Goal: Information Seeking & Learning: Learn about a topic

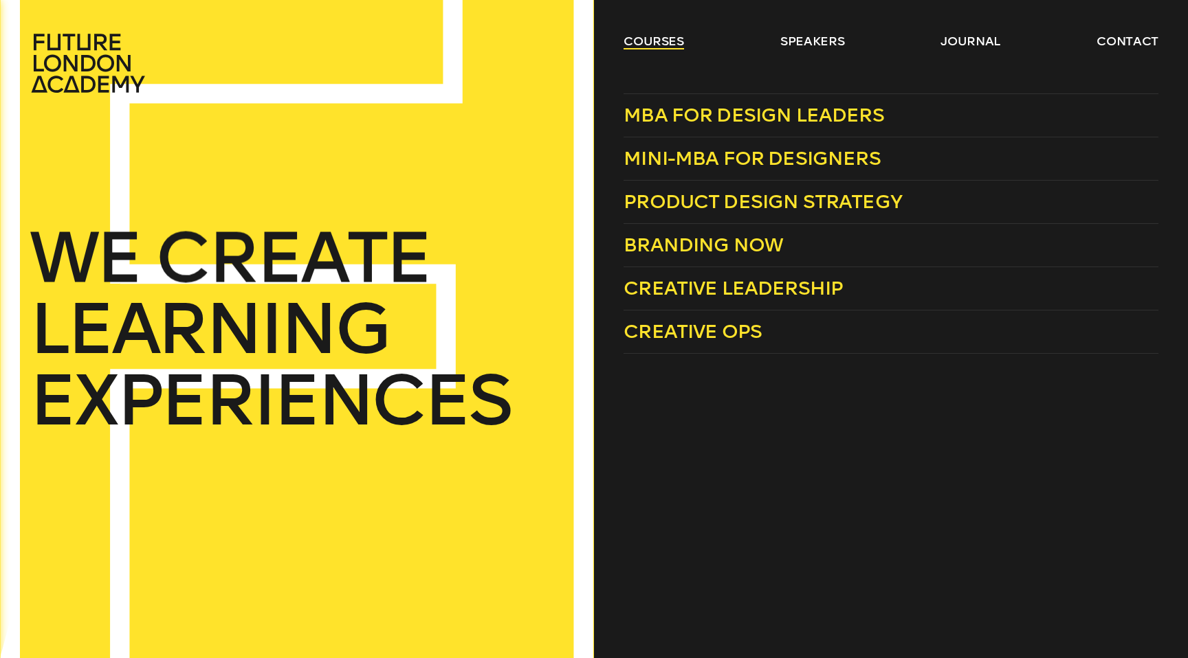
click at [669, 48] on link "courses" at bounding box center [653, 41] width 60 height 16
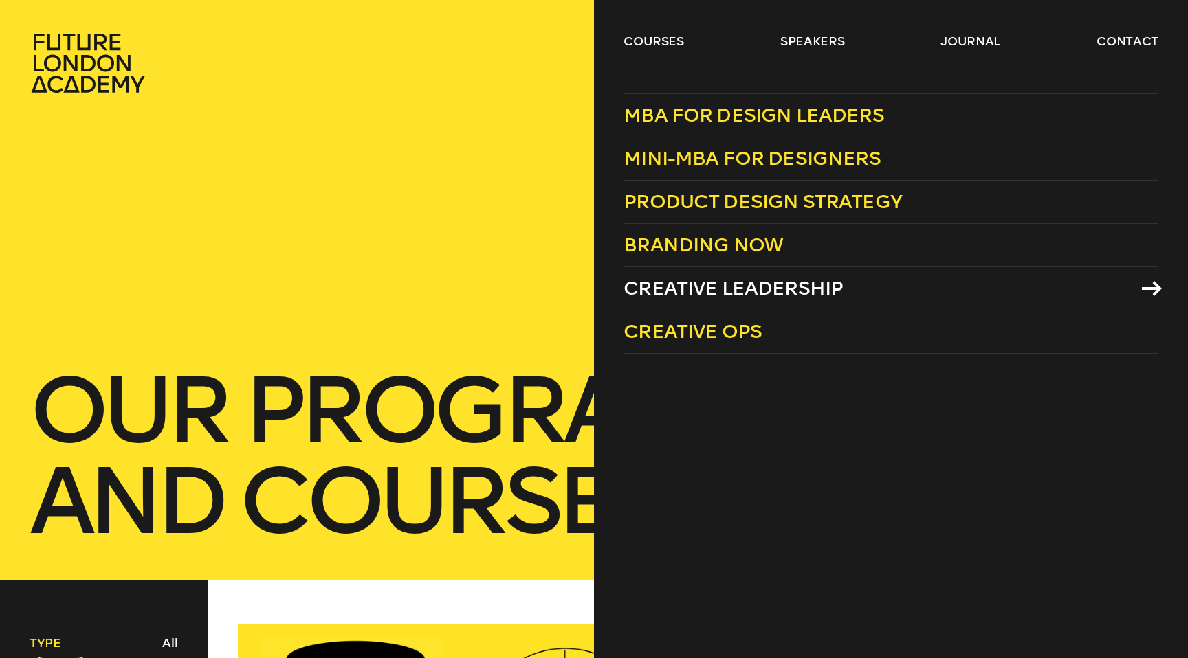
click at [706, 284] on span "Creative Leadership" at bounding box center [732, 288] width 219 height 23
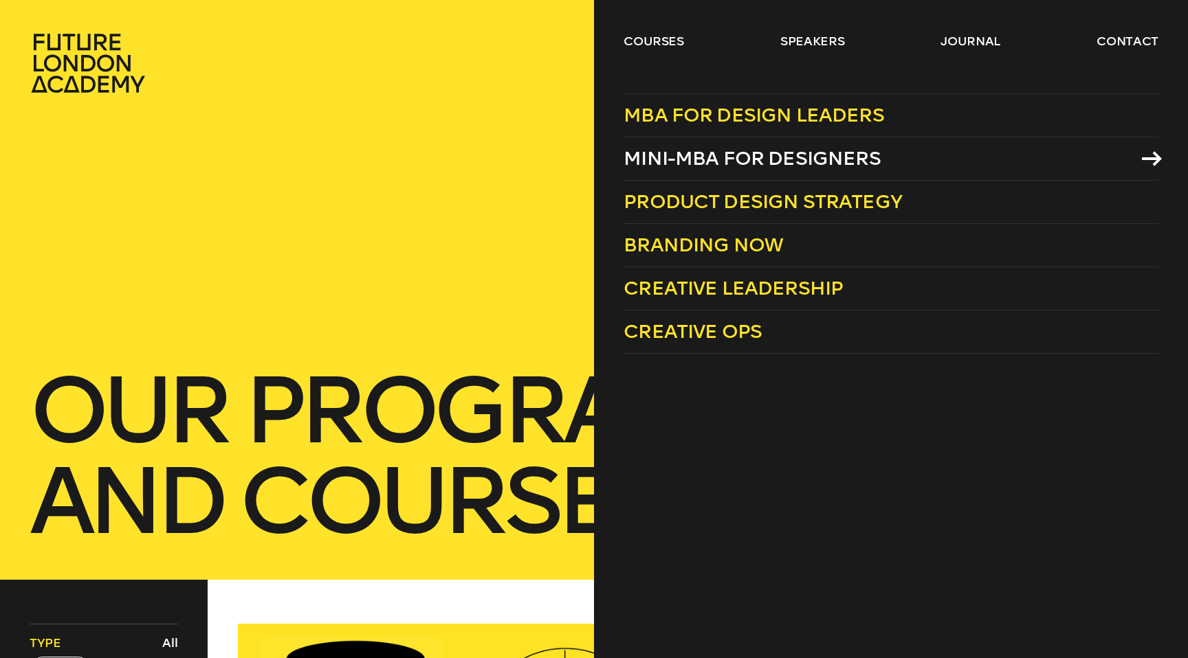
click at [689, 162] on span "Mini-MBA for Designers" at bounding box center [751, 158] width 257 height 23
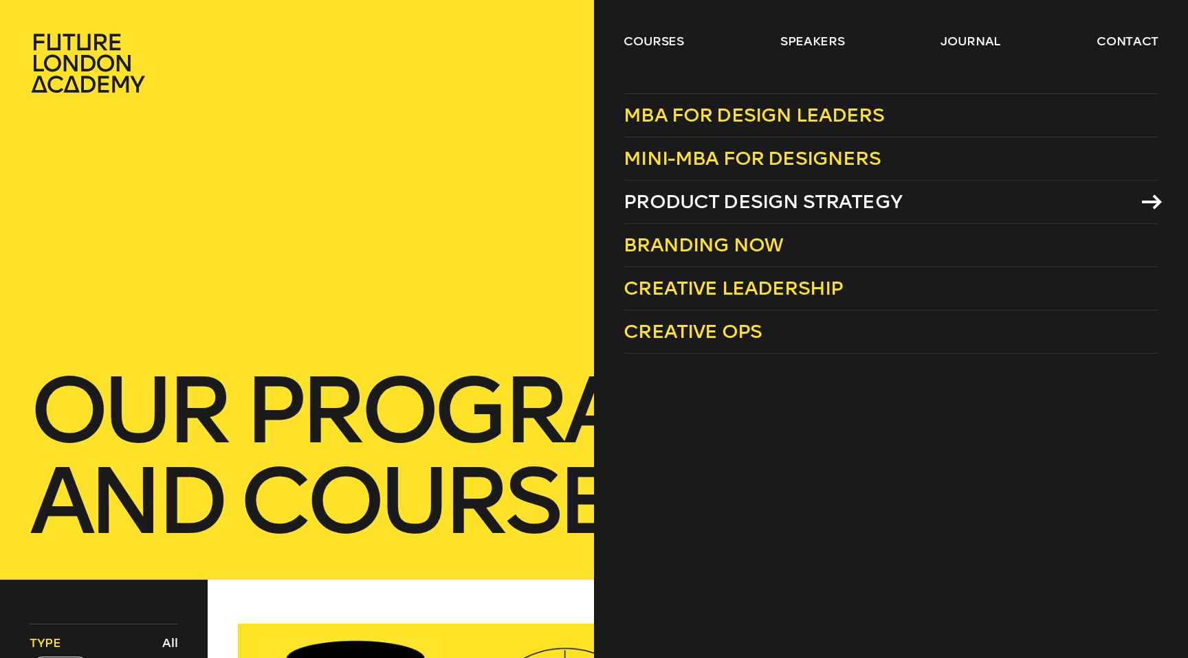
click at [685, 194] on span "Product Design Strategy" at bounding box center [762, 201] width 278 height 23
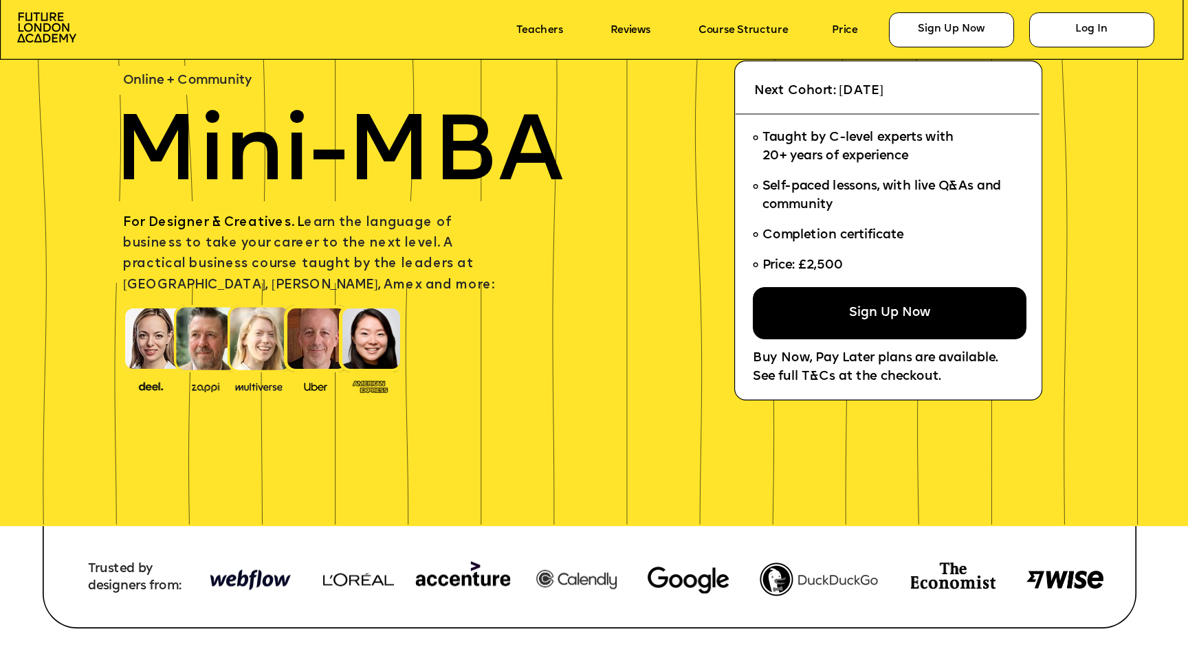
scroll to position [135, 0]
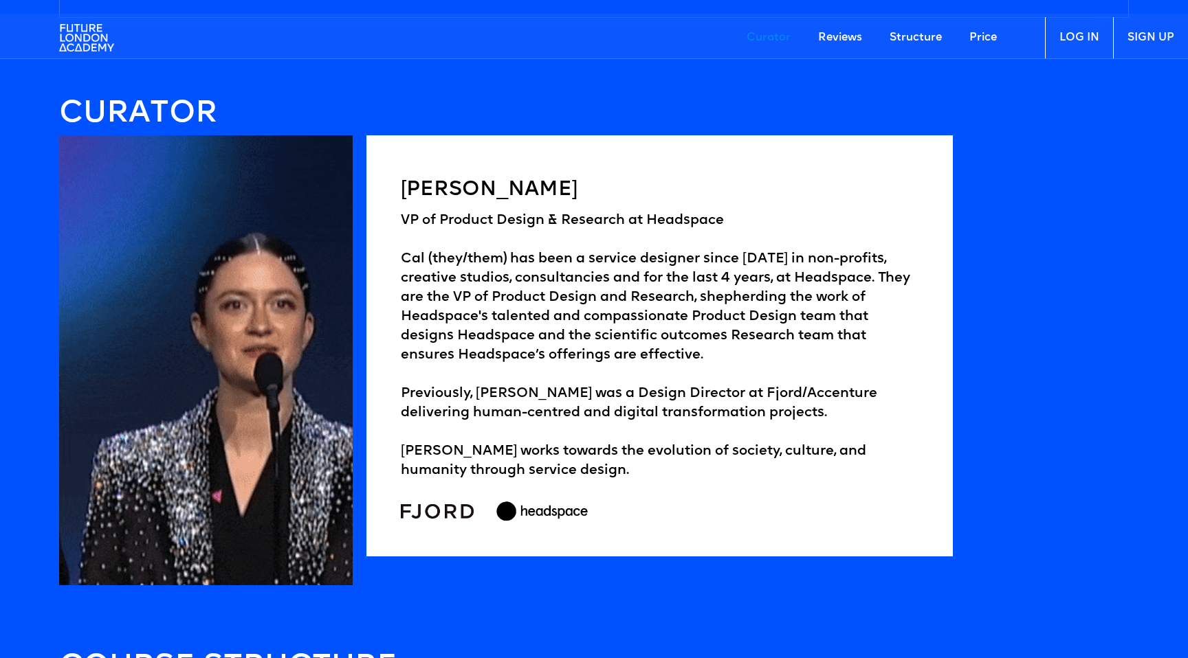
scroll to position [2132, 0]
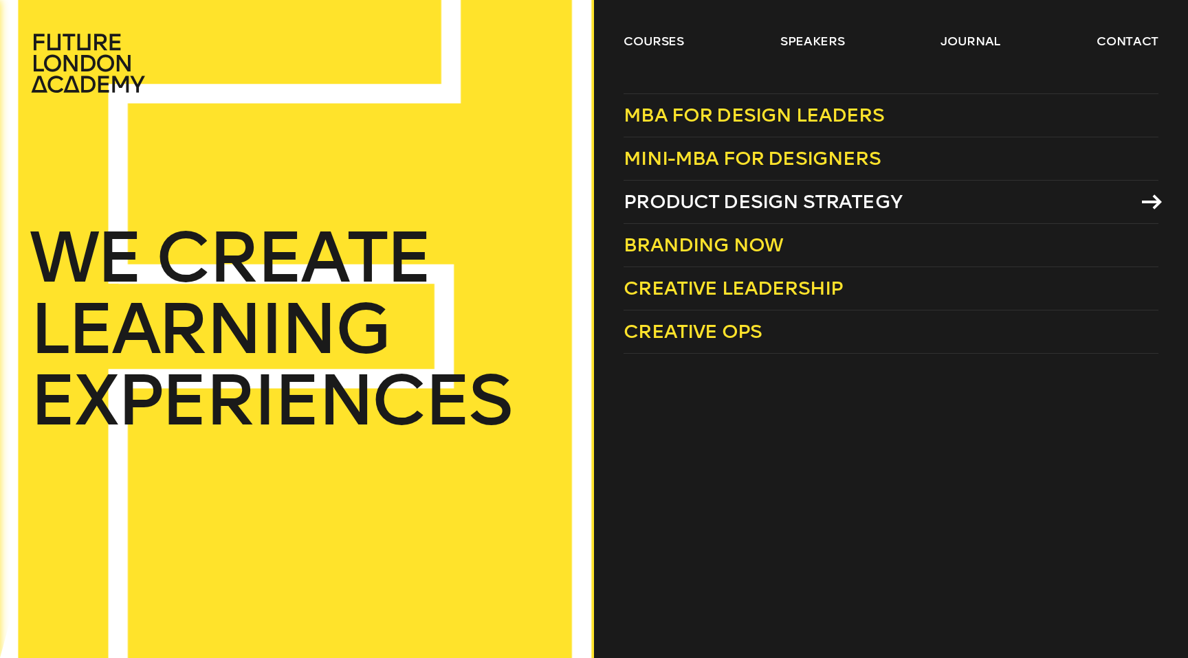
click at [732, 203] on span "Product Design Strategy" at bounding box center [762, 201] width 278 height 23
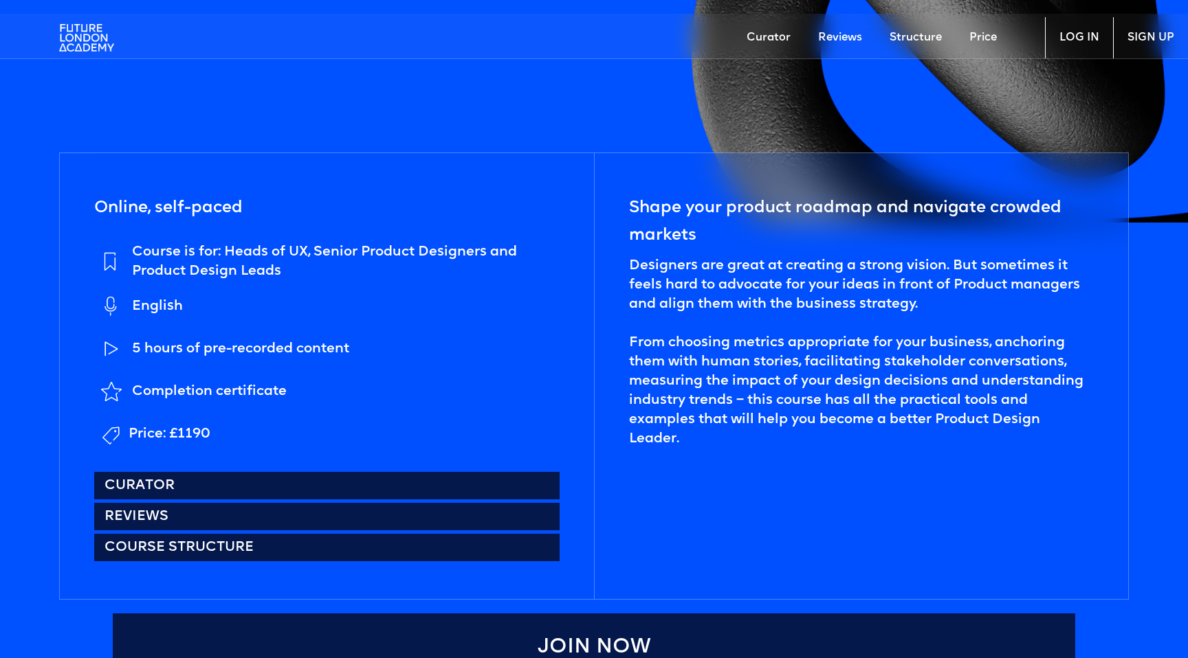
scroll to position [616, 0]
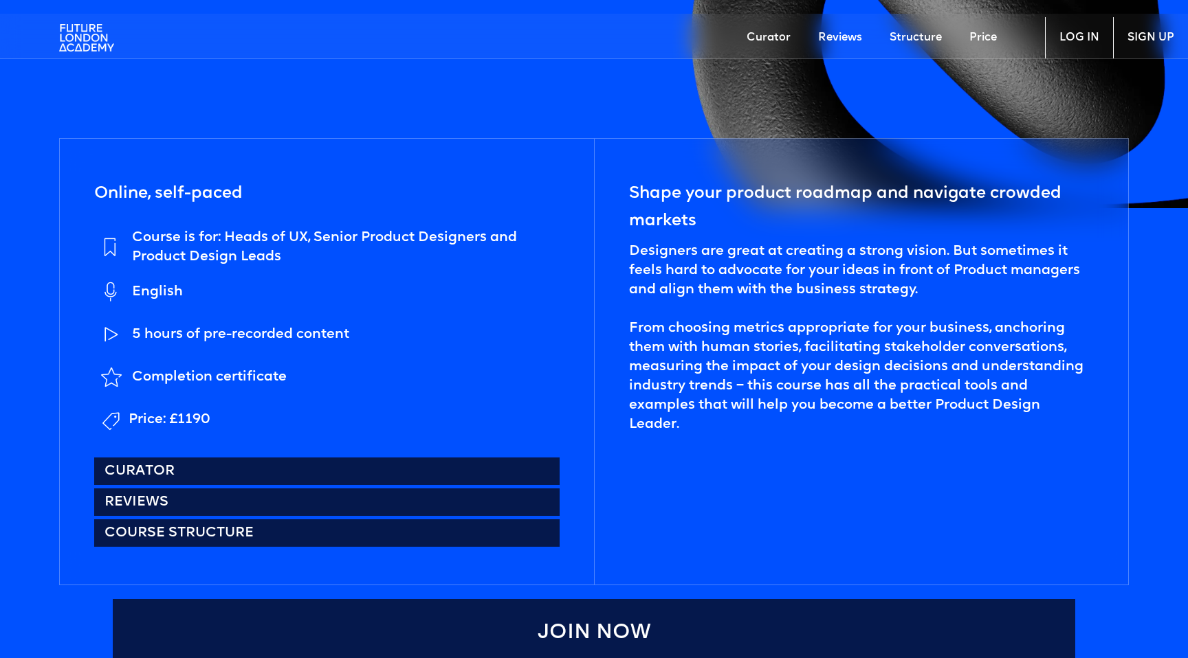
click at [388, 236] on div "Course is for: Heads of UX, Senior Product Designers and Product Design Leads" at bounding box center [345, 247] width 427 height 38
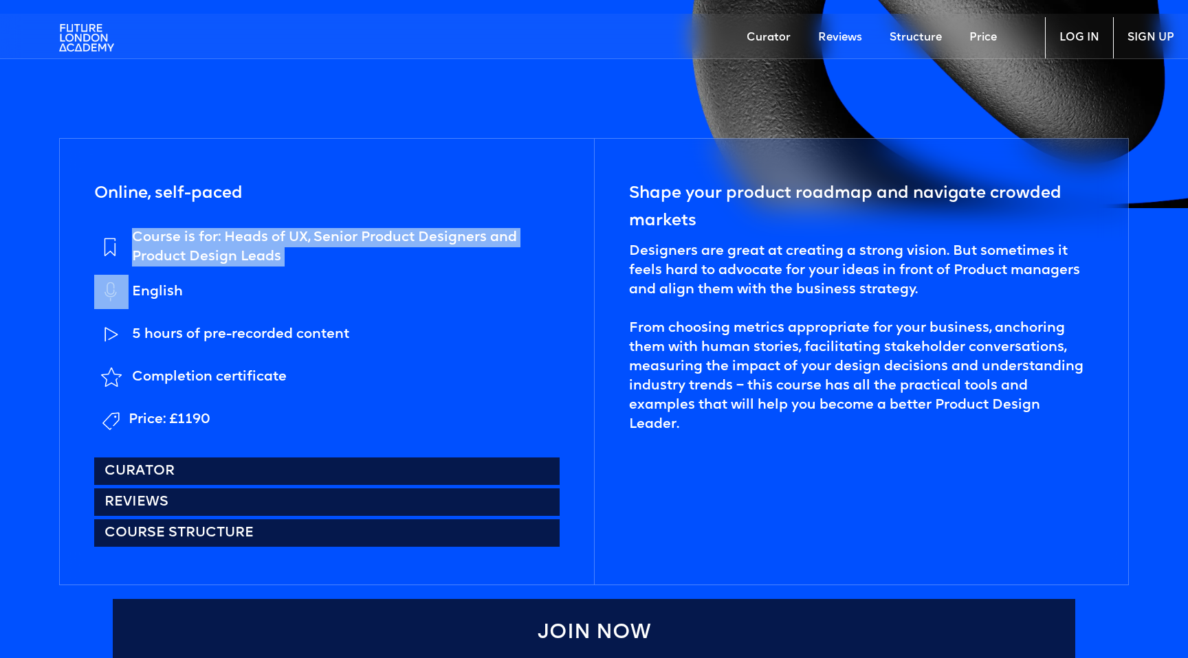
click at [378, 251] on div "Course is for: Heads of UX, Senior Product Designers and Product Design Leads" at bounding box center [345, 247] width 427 height 38
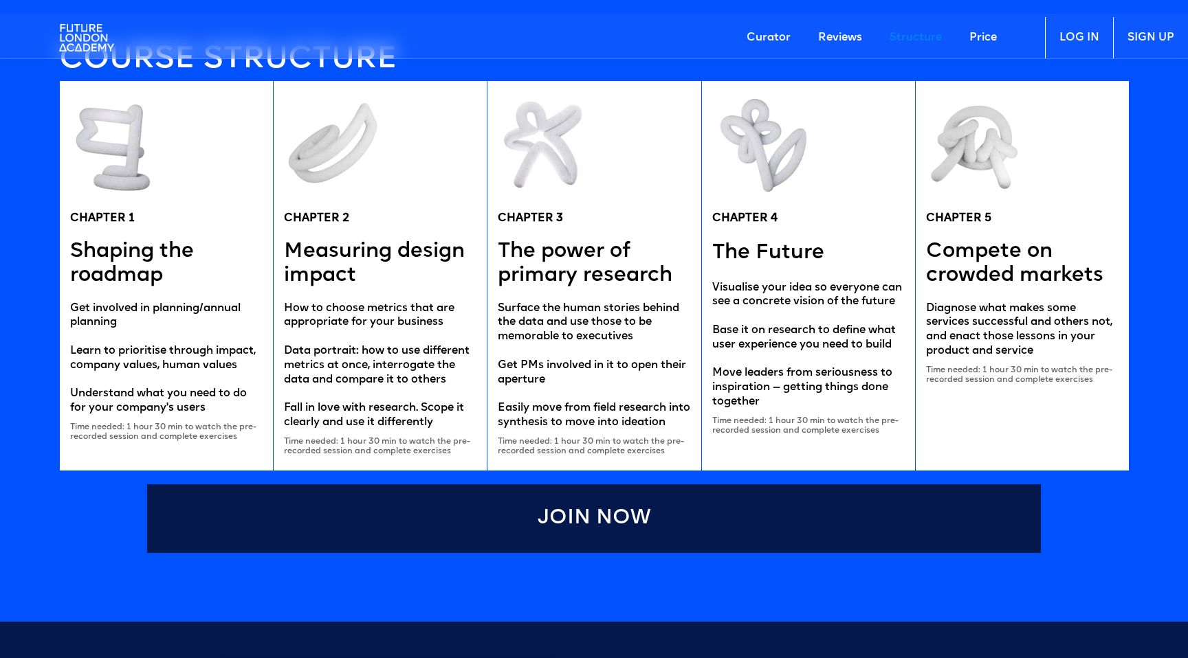
scroll to position [2732, 0]
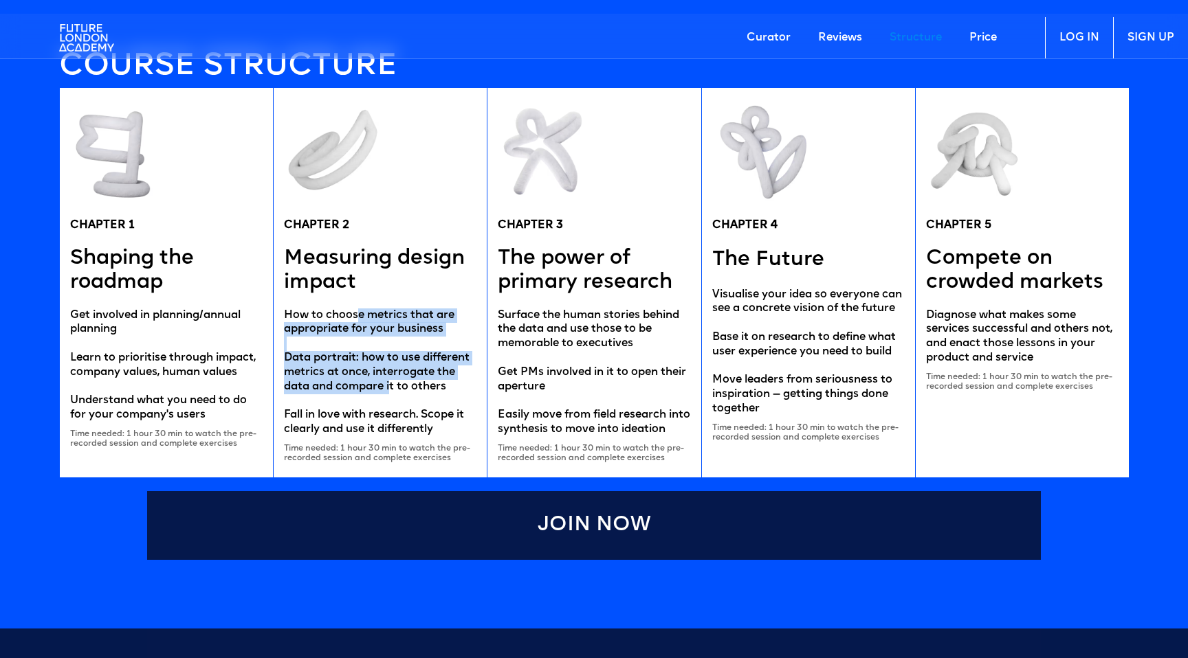
drag, startPoint x: 356, startPoint y: 316, endPoint x: 390, endPoint y: 394, distance: 84.9
click at [390, 394] on div "How to choose metrics that are appropriate for your business Data portrait: how…" at bounding box center [380, 373] width 192 height 129
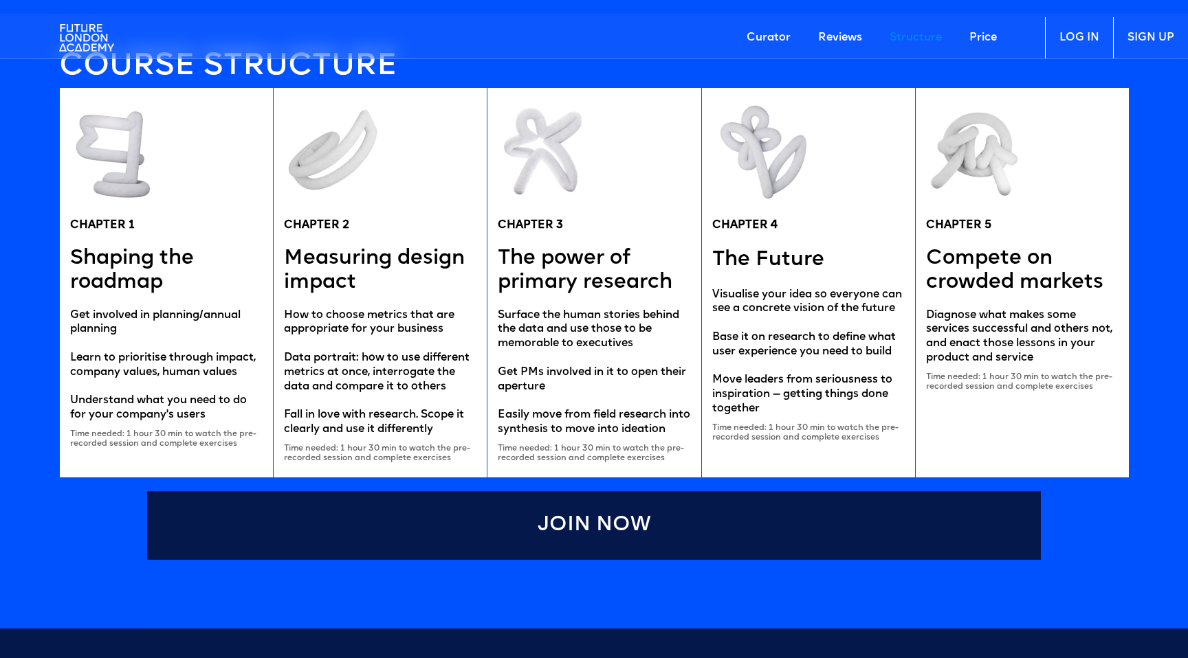
click at [394, 407] on div "How to choose metrics that are appropriate for your business Data portrait: how…" at bounding box center [380, 373] width 192 height 129
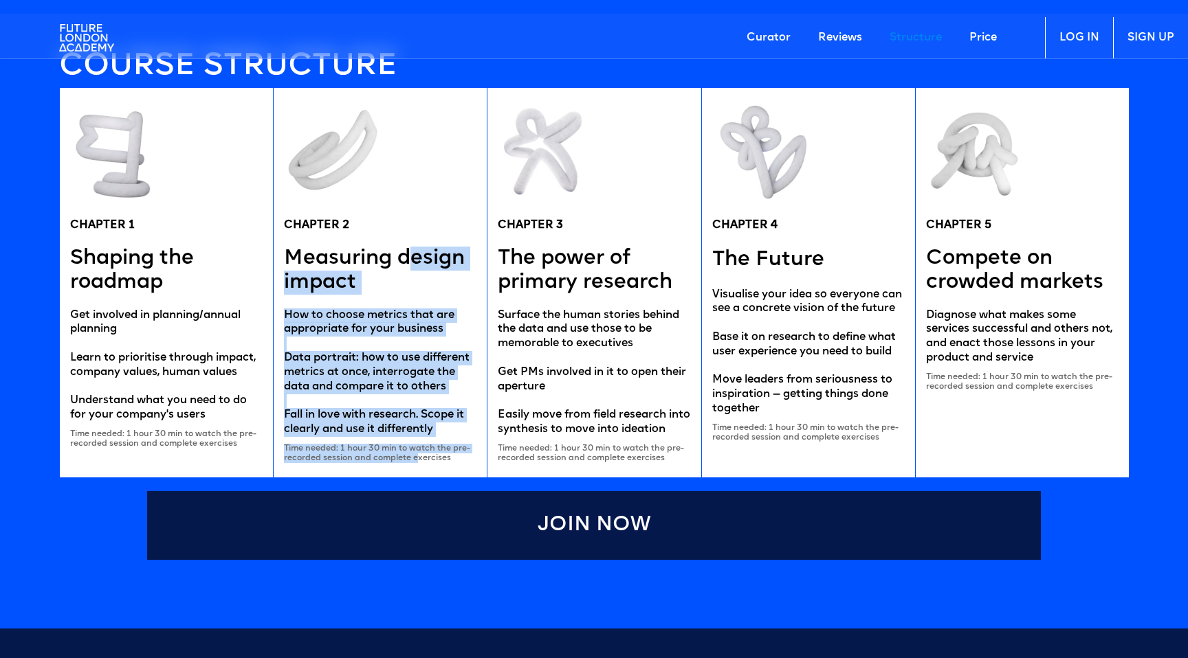
drag, startPoint x: 416, startPoint y: 459, endPoint x: 412, endPoint y: 252, distance: 206.9
click at [412, 252] on div "CHAPTER 2 Measuring design impact How to choose metrics that are appropriate fo…" at bounding box center [380, 283] width 214 height 390
click at [589, 437] on div "Surface the human stories behind the data and use those to be memorable to exec…" at bounding box center [594, 373] width 192 height 129
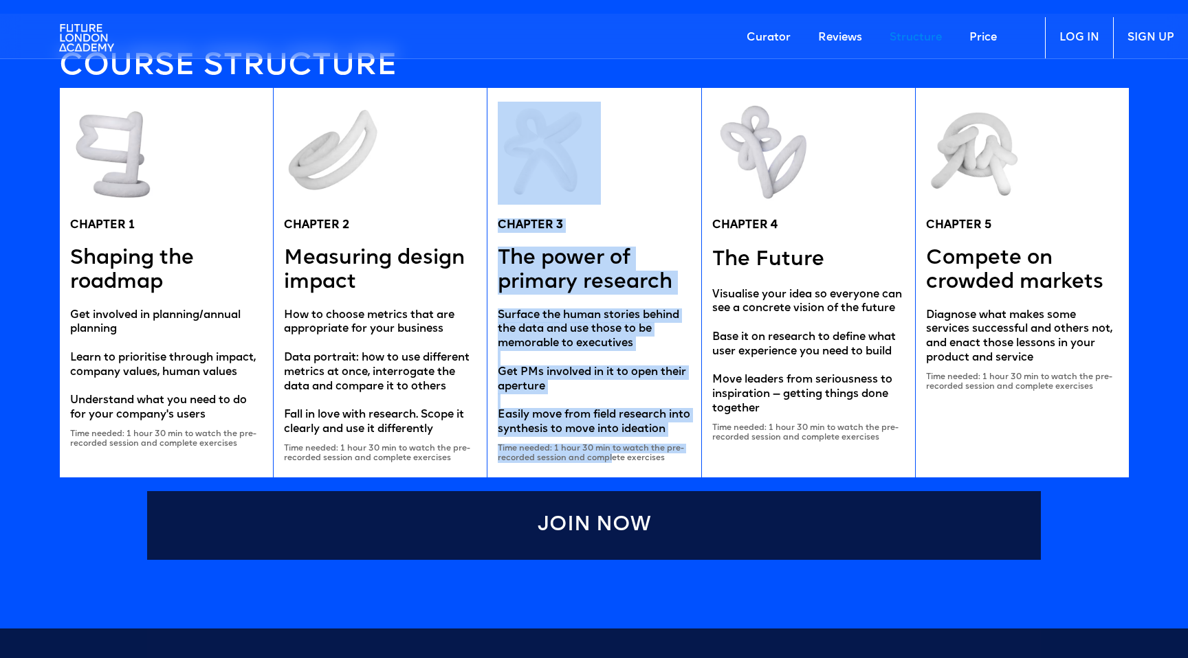
drag, startPoint x: 614, startPoint y: 471, endPoint x: 616, endPoint y: 212, distance: 259.8
click at [616, 212] on div "CHAPTER 3 The power of primary research Surface the human stories behind the da…" at bounding box center [594, 283] width 214 height 390
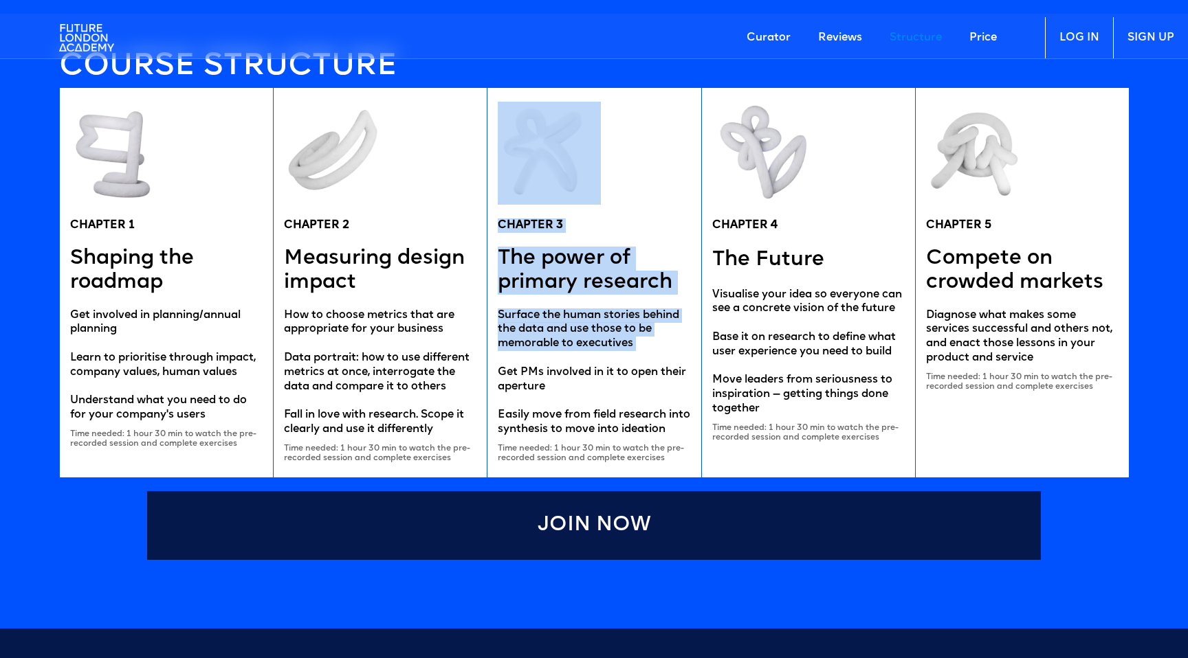
drag, startPoint x: 616, startPoint y: 210, endPoint x: 651, endPoint y: 360, distance: 154.4
click at [651, 360] on div "CHAPTER 3 The power of primary research Surface the human stories behind the da…" at bounding box center [594, 283] width 214 height 390
click at [651, 360] on div "Surface the human stories behind the data and use those to be memorable to exec…" at bounding box center [594, 373] width 192 height 129
